Goal: Information Seeking & Learning: Check status

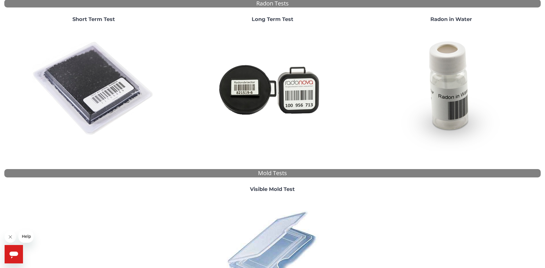
scroll to position [99, 0]
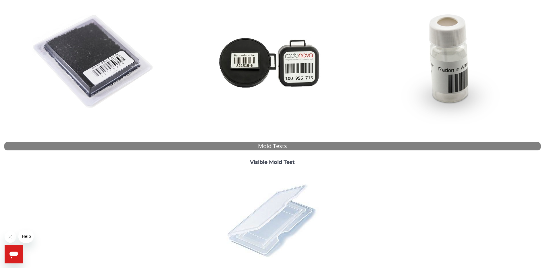
click at [258, 214] on img at bounding box center [272, 220] width 101 height 101
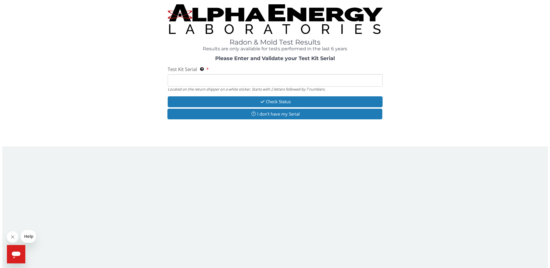
scroll to position [0, 0]
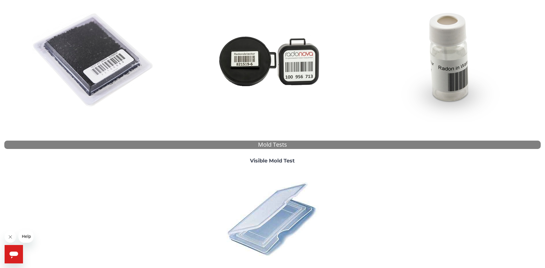
scroll to position [129, 0]
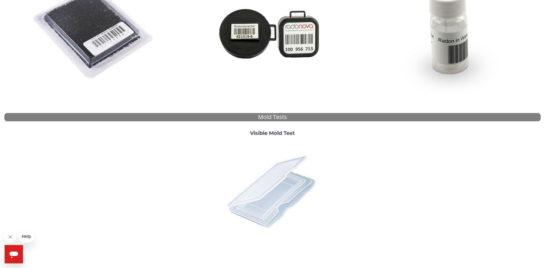
click at [293, 193] on img at bounding box center [272, 191] width 101 height 101
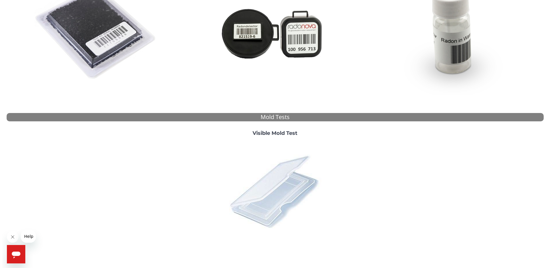
scroll to position [0, 0]
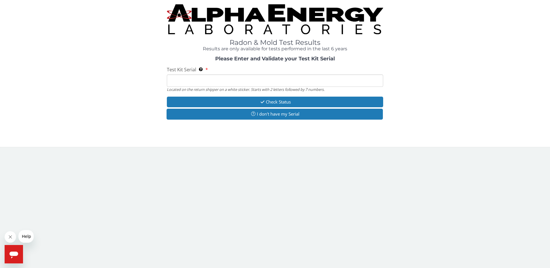
click at [200, 76] on input "Test Kit Serial Located on the return shipper on a white sticker. Starts with 2…" at bounding box center [275, 80] width 217 height 12
paste input "25-193975"
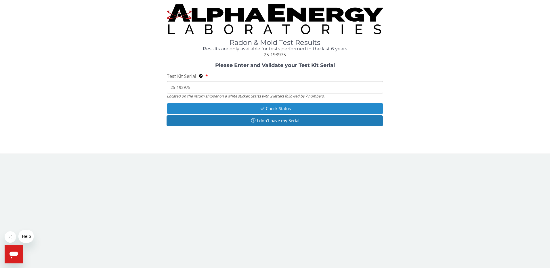
click at [281, 109] on button "Check Status" at bounding box center [275, 108] width 217 height 11
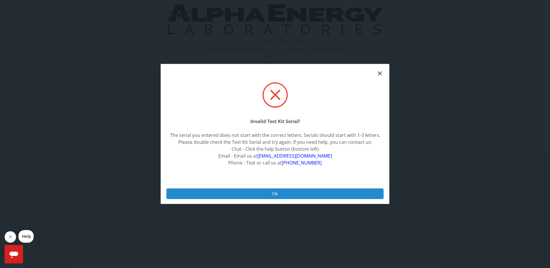
click at [276, 194] on button "Ok" at bounding box center [274, 193] width 217 height 11
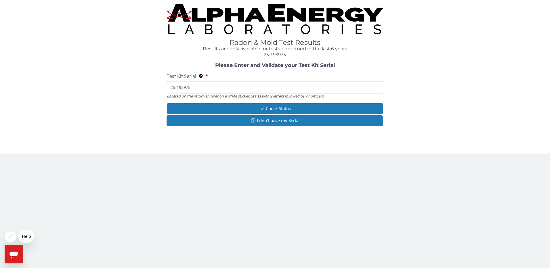
click at [196, 89] on input "25-193975" at bounding box center [275, 87] width 217 height 12
click at [193, 87] on input "25-193975" at bounding box center [275, 87] width 217 height 12
type input "2"
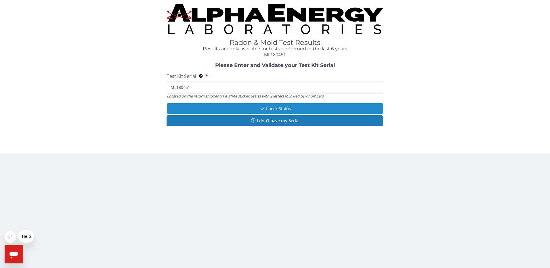
type input "ML180451"
click at [265, 108] on button "Check Status" at bounding box center [275, 108] width 217 height 11
